Goal: Information Seeking & Learning: Learn about a topic

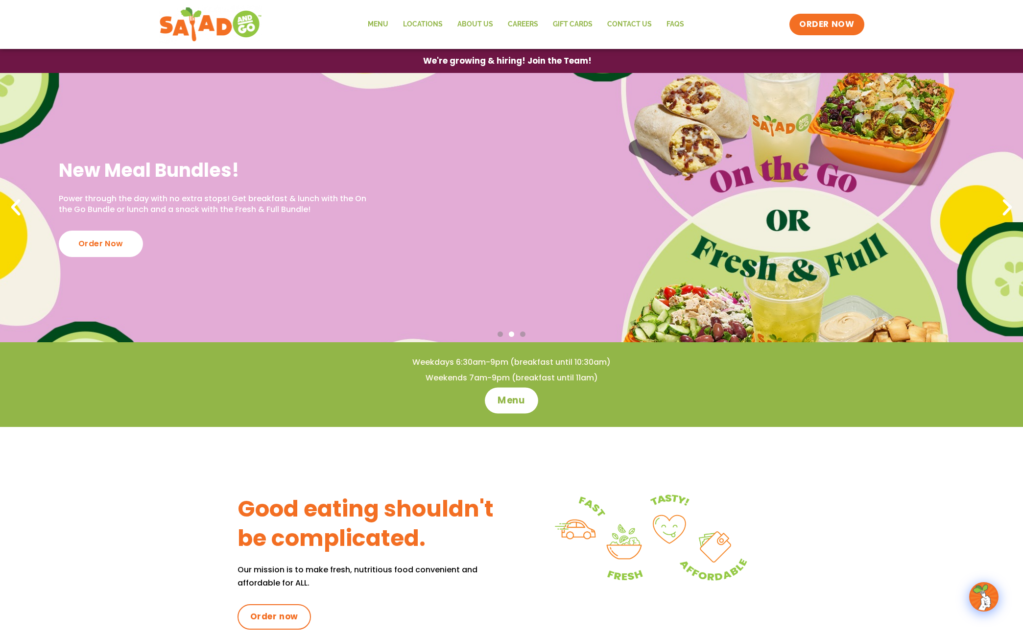
click at [509, 401] on span "Menu" at bounding box center [511, 400] width 28 height 13
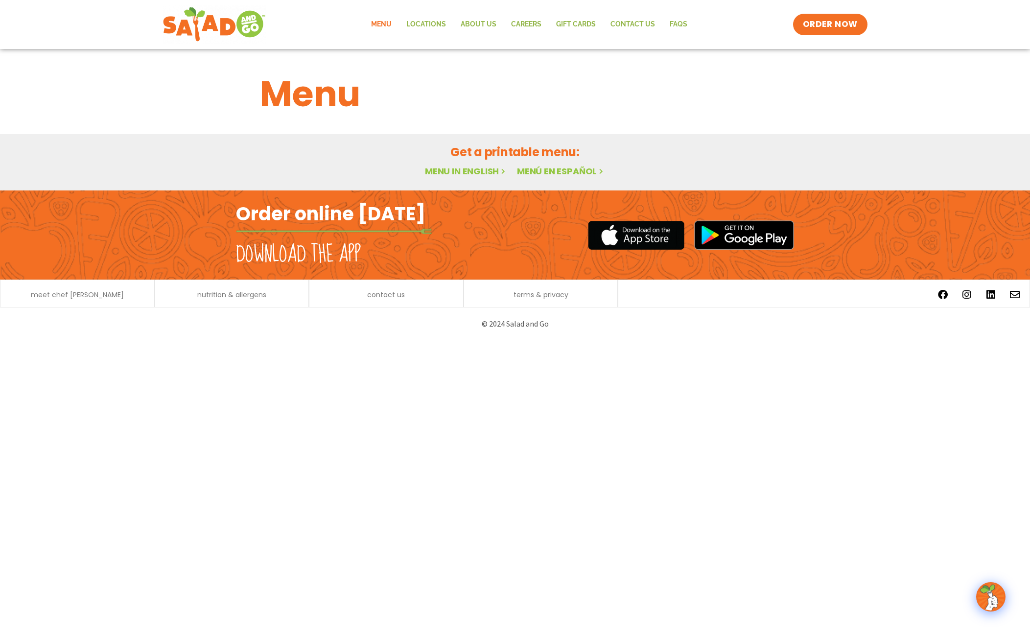
click at [465, 173] on link "Menu in English" at bounding box center [466, 171] width 82 height 12
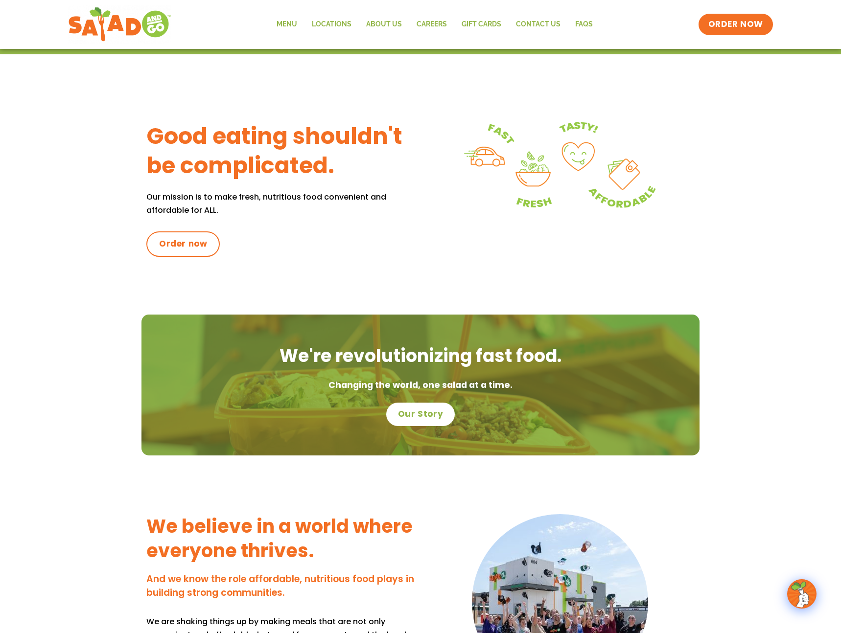
scroll to position [30, 0]
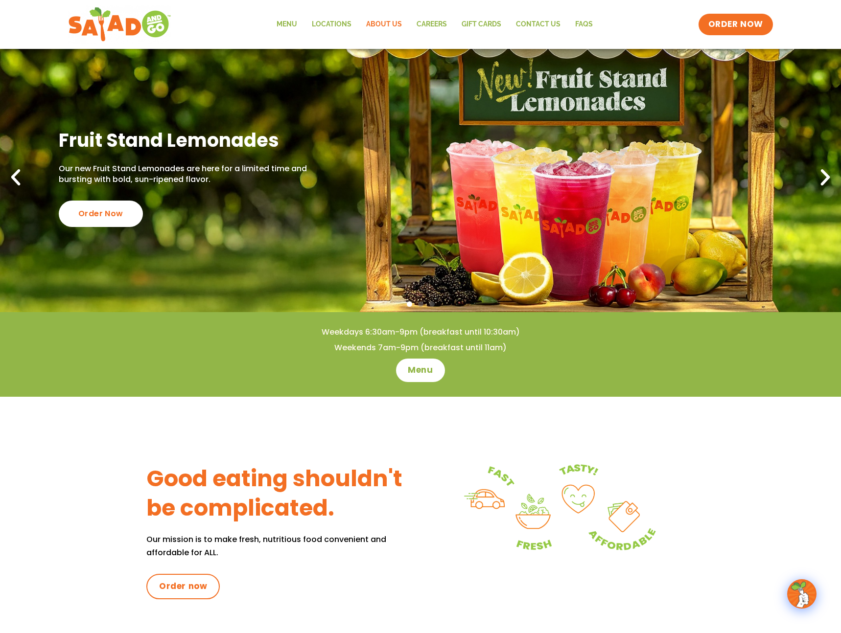
click at [376, 25] on link "About Us" at bounding box center [384, 24] width 50 height 23
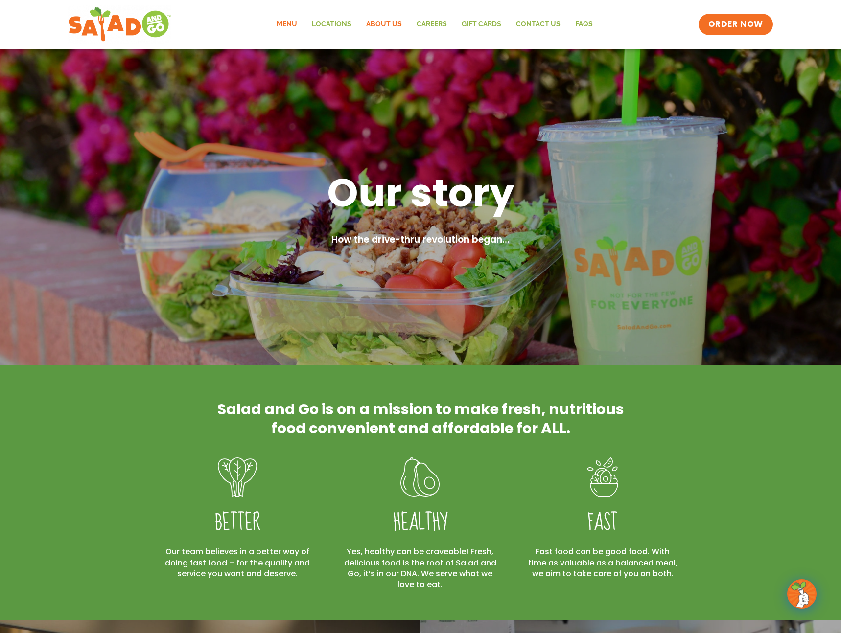
click at [291, 27] on link "Menu" at bounding box center [286, 24] width 35 height 23
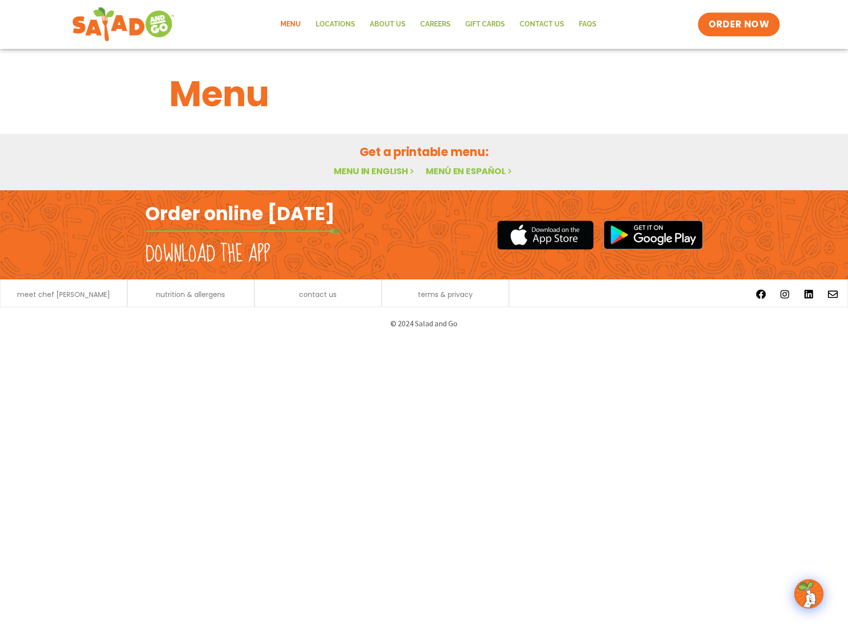
click at [733, 27] on span "ORDER NOW" at bounding box center [739, 24] width 61 height 13
